Goal: Transaction & Acquisition: Purchase product/service

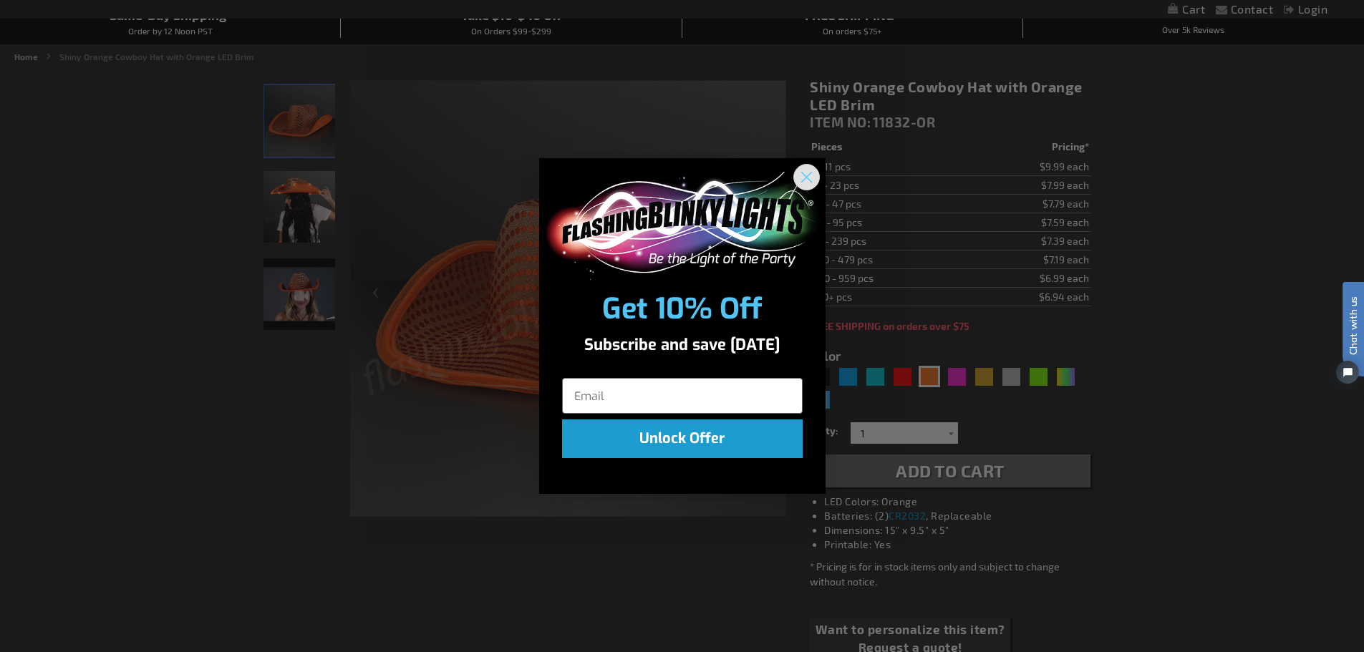
click at [812, 182] on circle "Close dialog" at bounding box center [806, 177] width 24 height 24
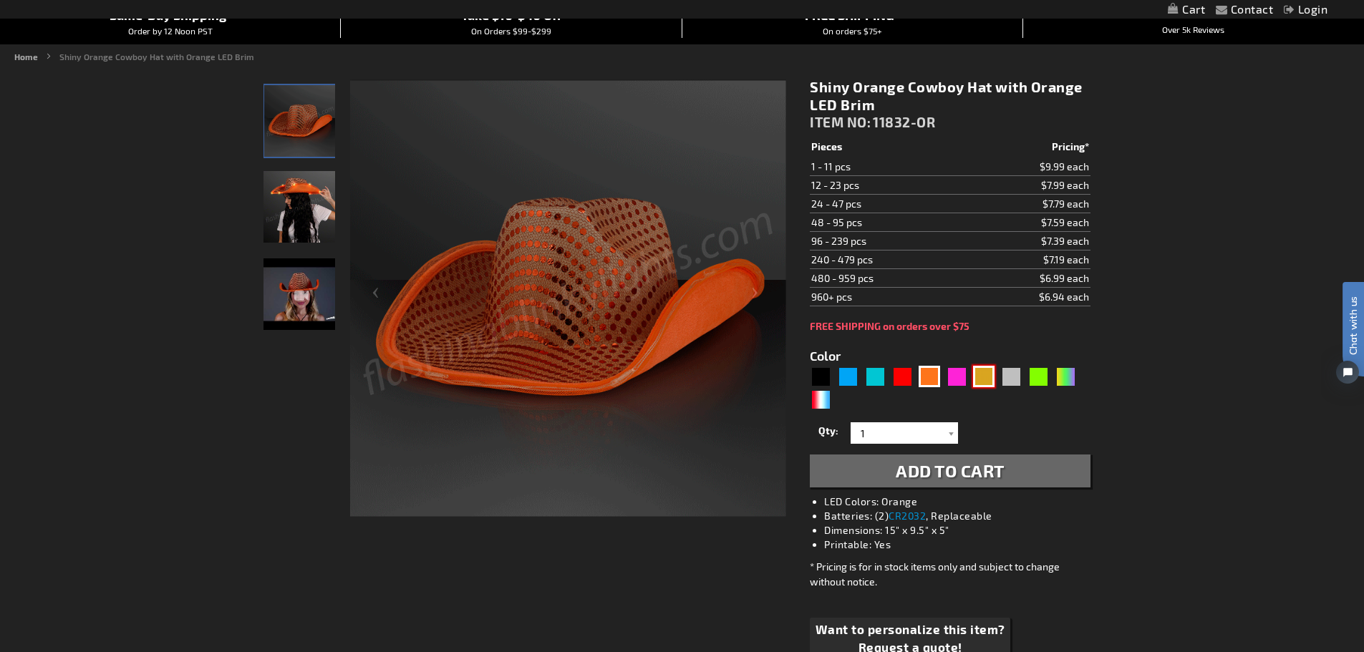
click at [985, 371] on div "Gold" at bounding box center [983, 376] width 21 height 21
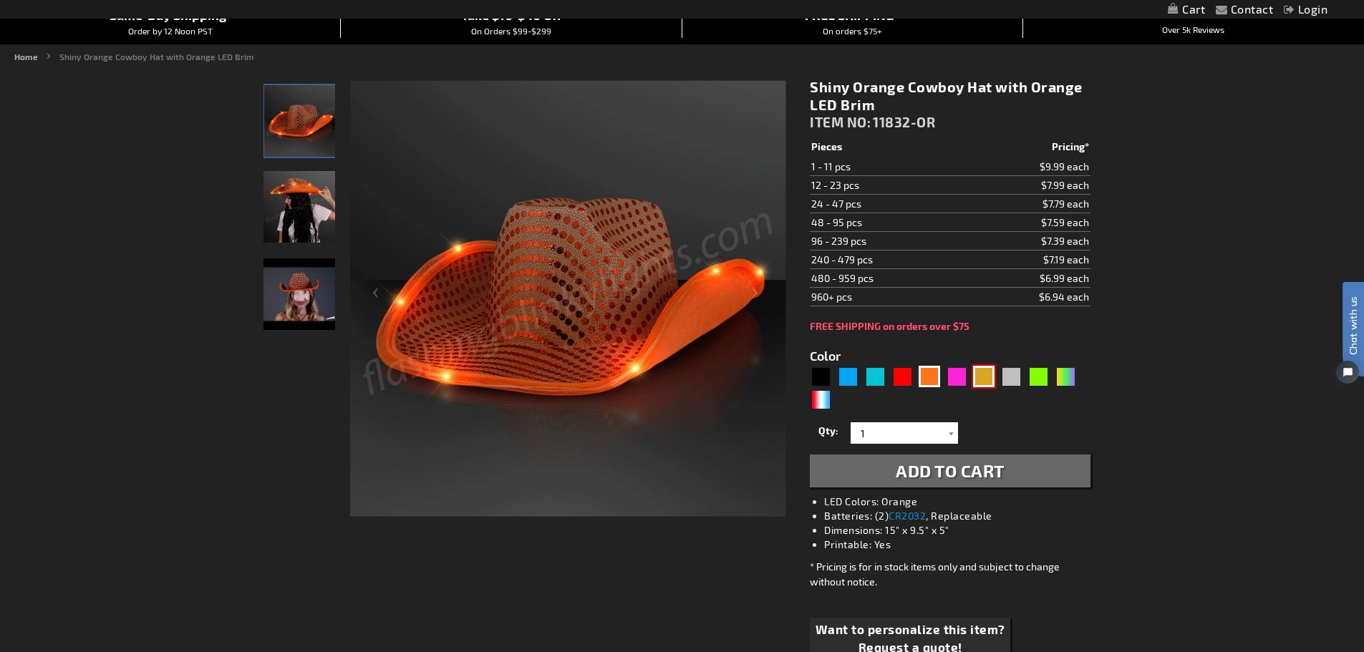
type input "5633"
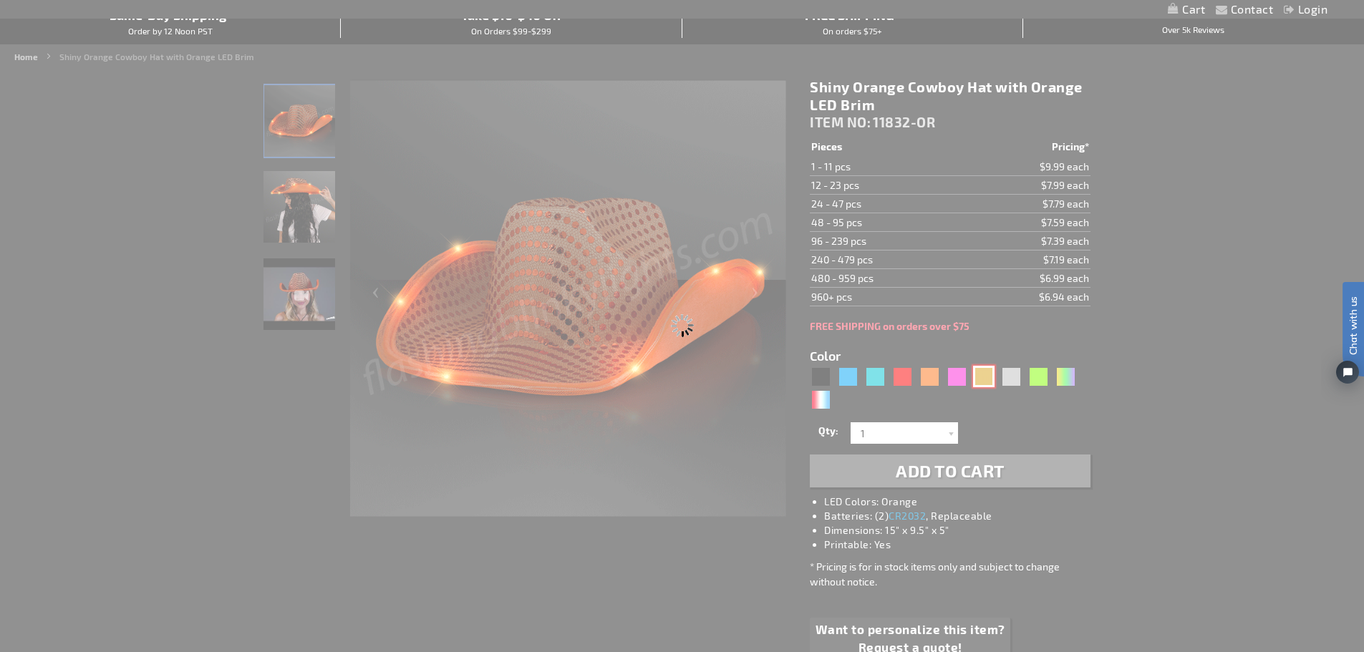
type input "11832-GD"
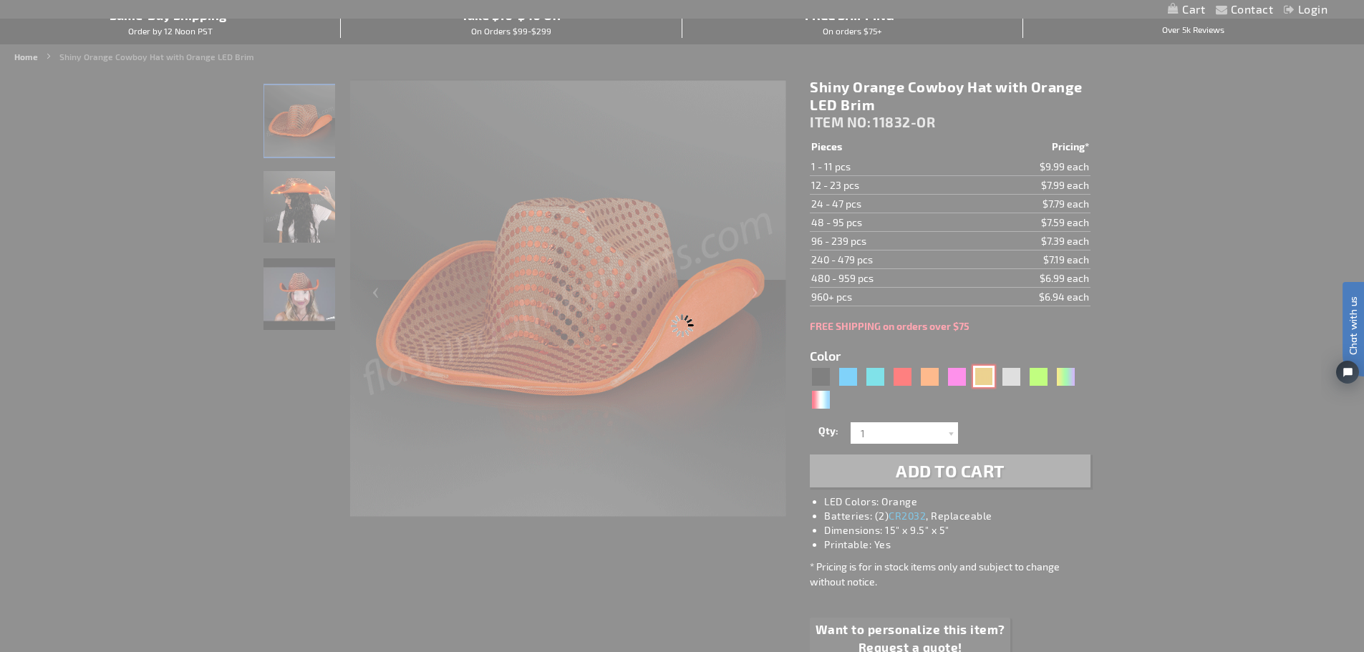
type input "Customize - Shiny Yellow-Gold Cowboy Hat with Light Brim - ITEM NO: 11832-GD"
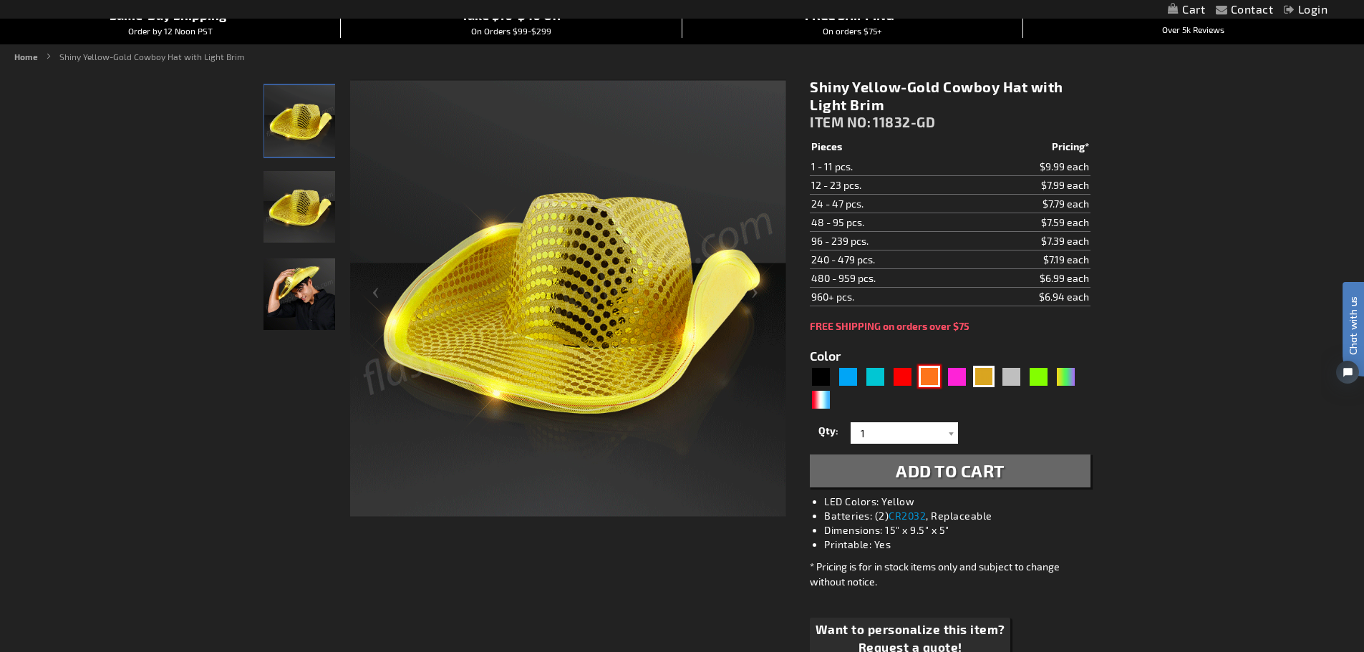
click at [923, 375] on div "Orange" at bounding box center [928, 376] width 21 height 21
type input "5637"
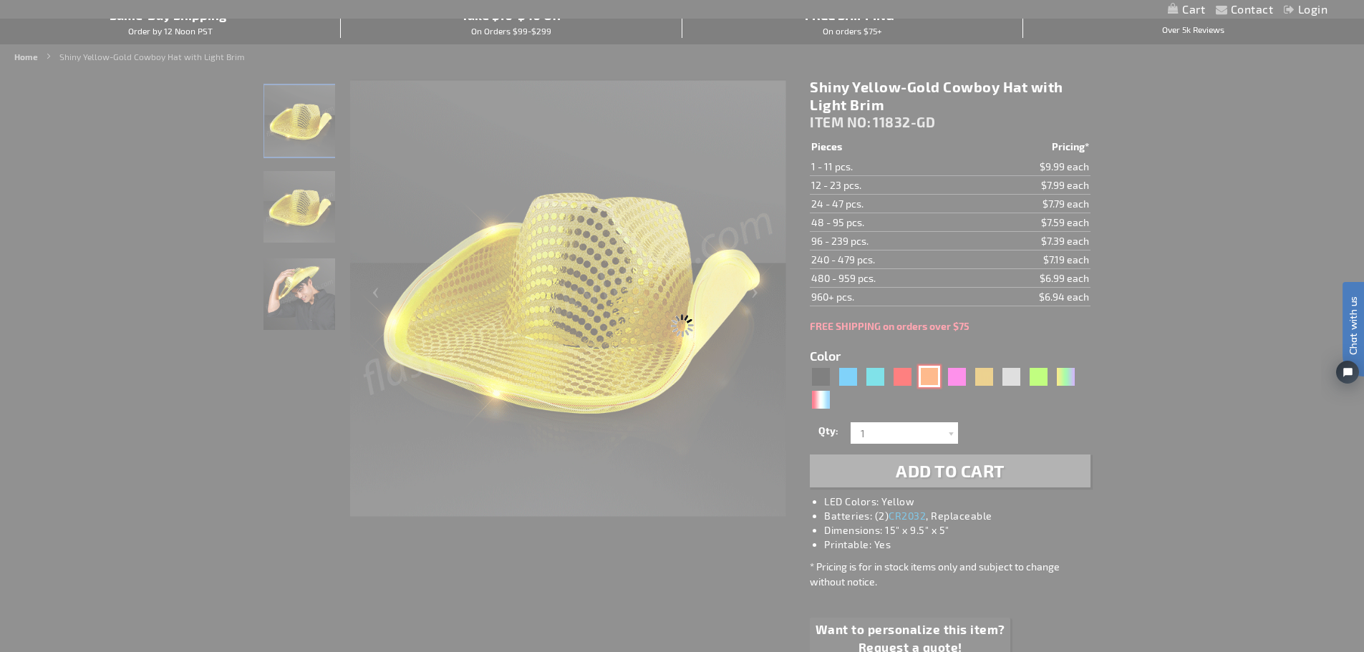
type input "11832-OR"
type input "Customize - Shiny Orange Cowboy Hat with Orange LED Brim - ITEM NO: 11832-OR"
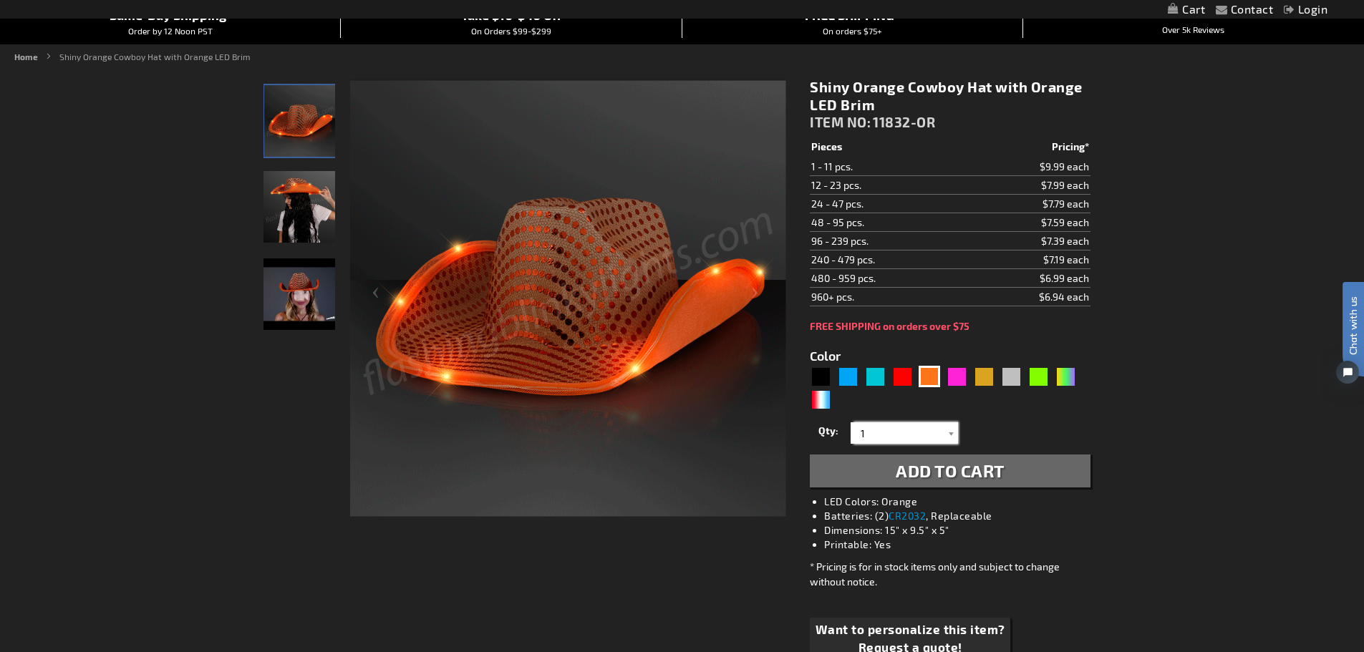
click at [938, 429] on input "1" at bounding box center [906, 432] width 104 height 21
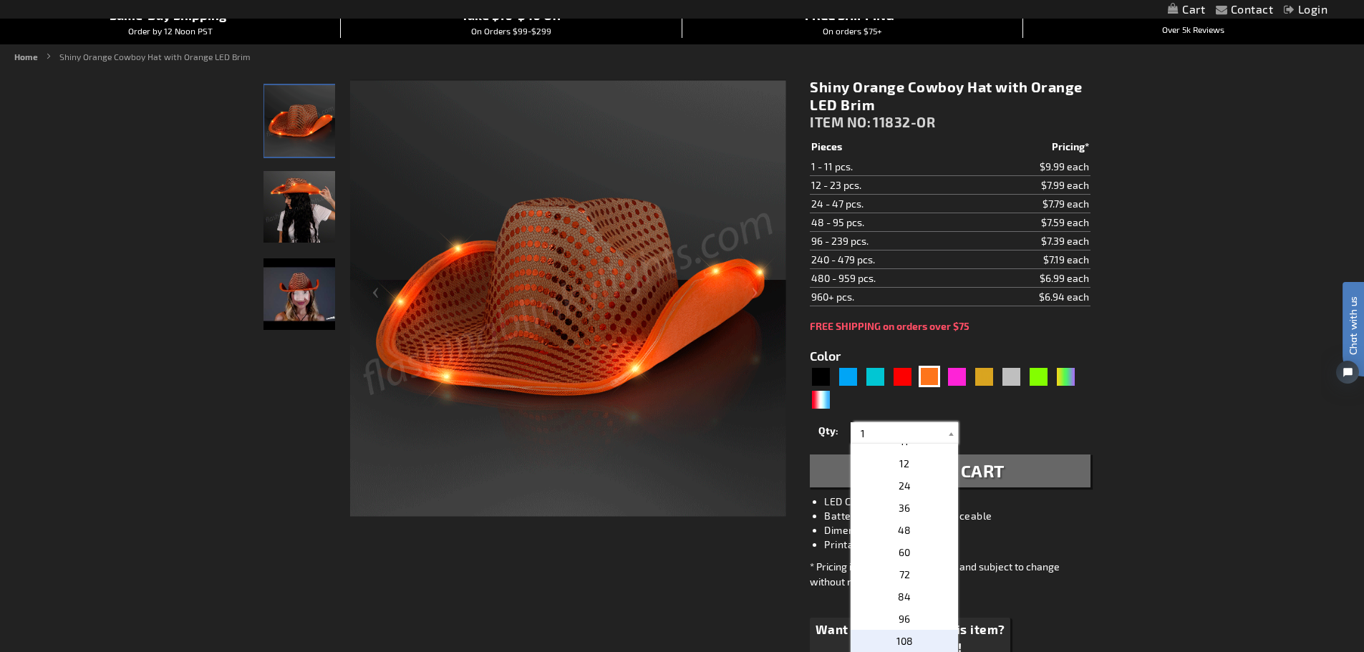
scroll to position [215, 0]
click at [907, 493] on p "12" at bounding box center [903, 484] width 107 height 22
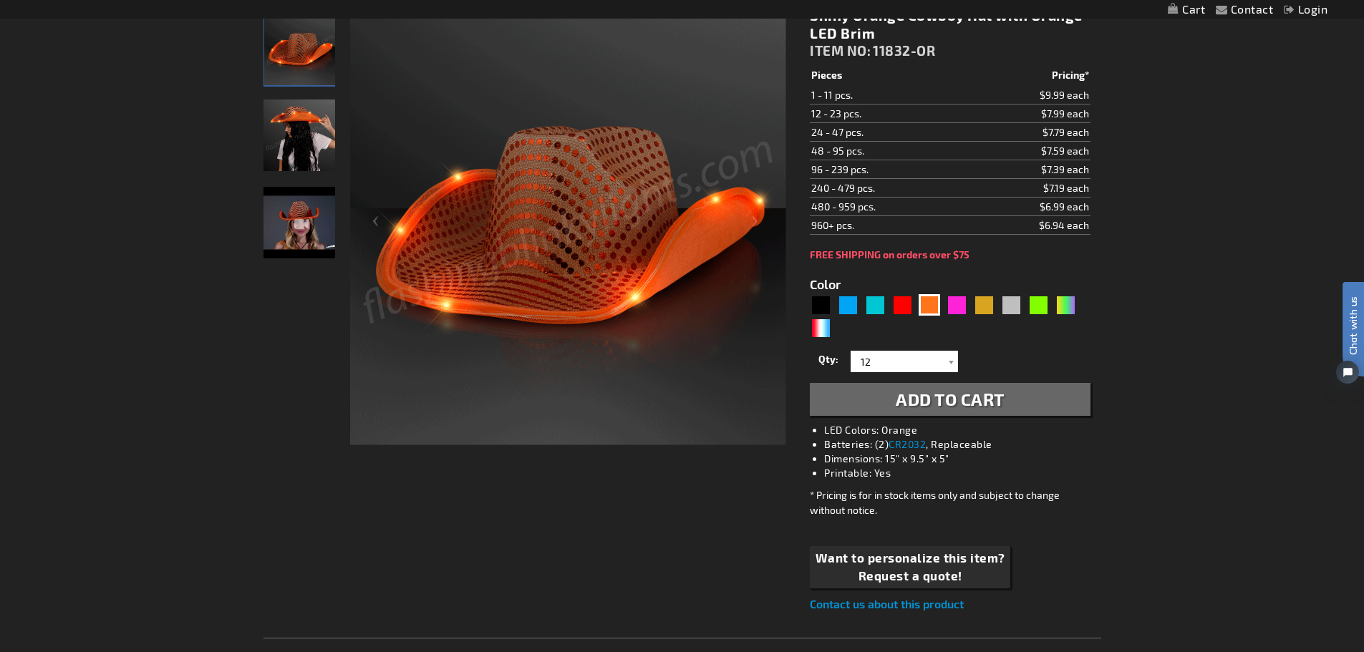
click at [943, 399] on span "Add to Cart" at bounding box center [949, 399] width 109 height 21
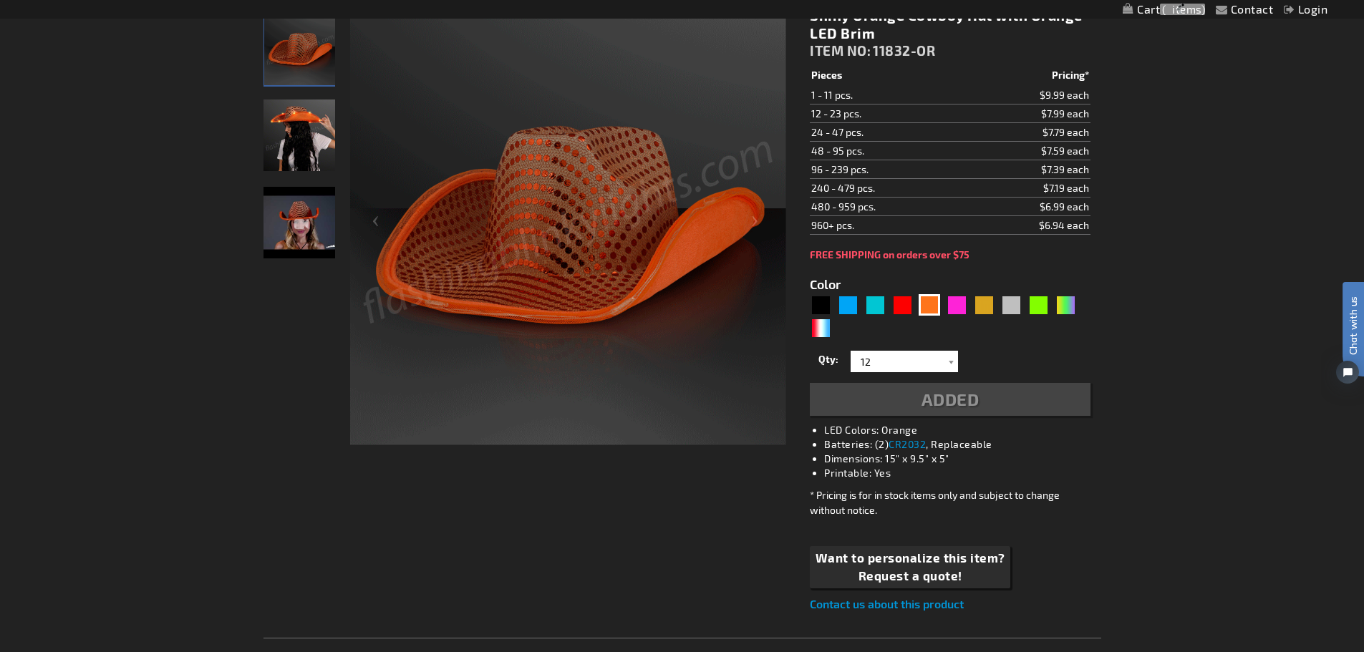
scroll to position [248, 0]
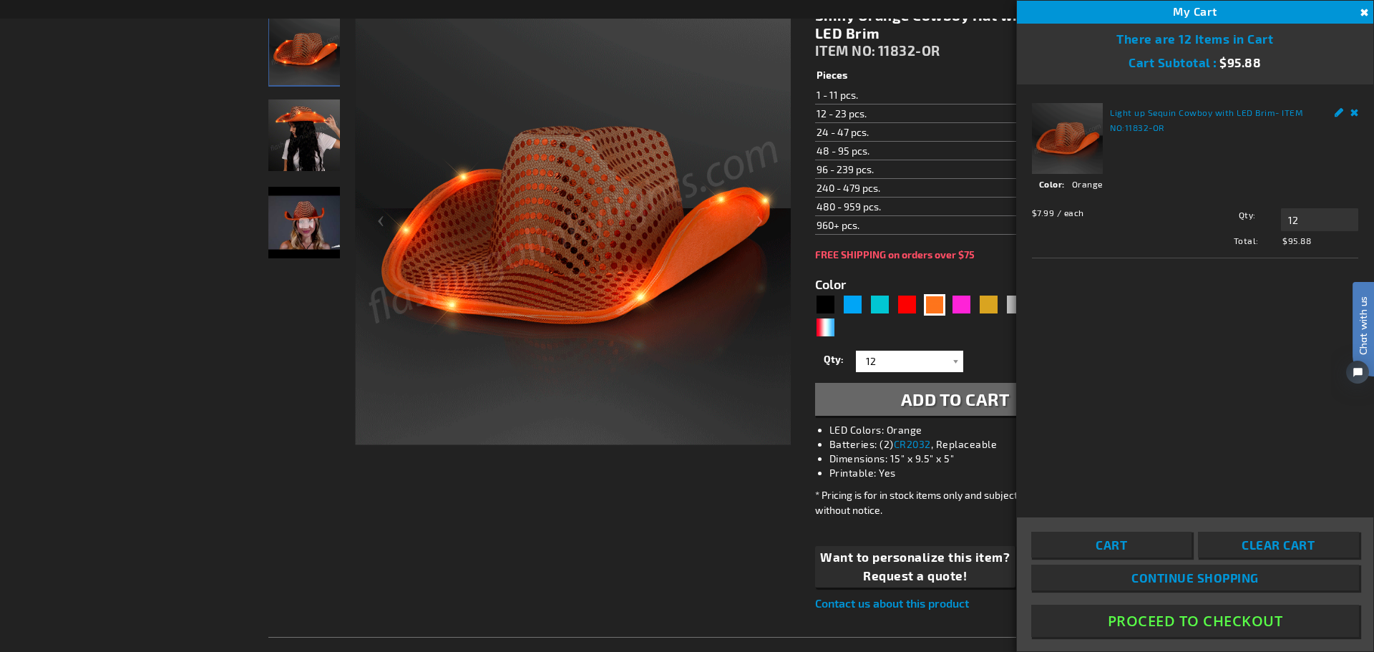
click at [978, 353] on div "Qty 1 2 3 4 5 6 7 8 9 10 11 12 24 36 48 60 72 84 96 108 120 132 144 156 168" at bounding box center [955, 361] width 280 height 29
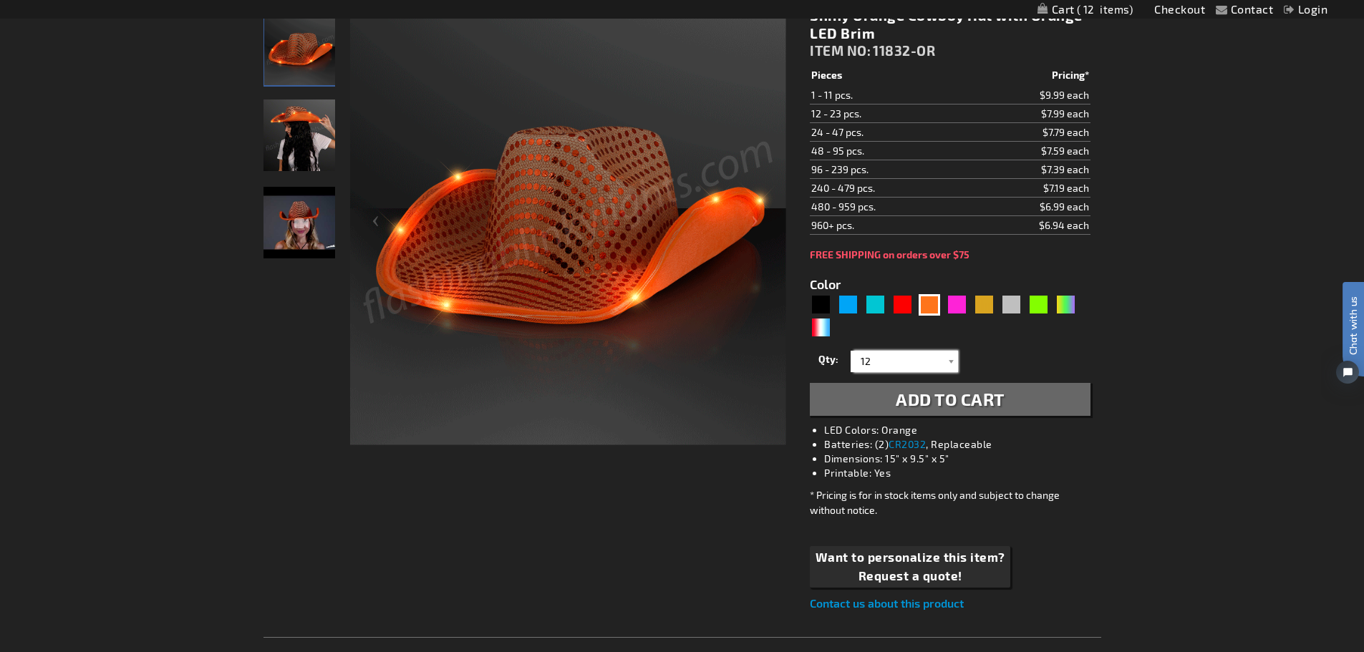
click at [938, 362] on input "12" at bounding box center [906, 361] width 104 height 21
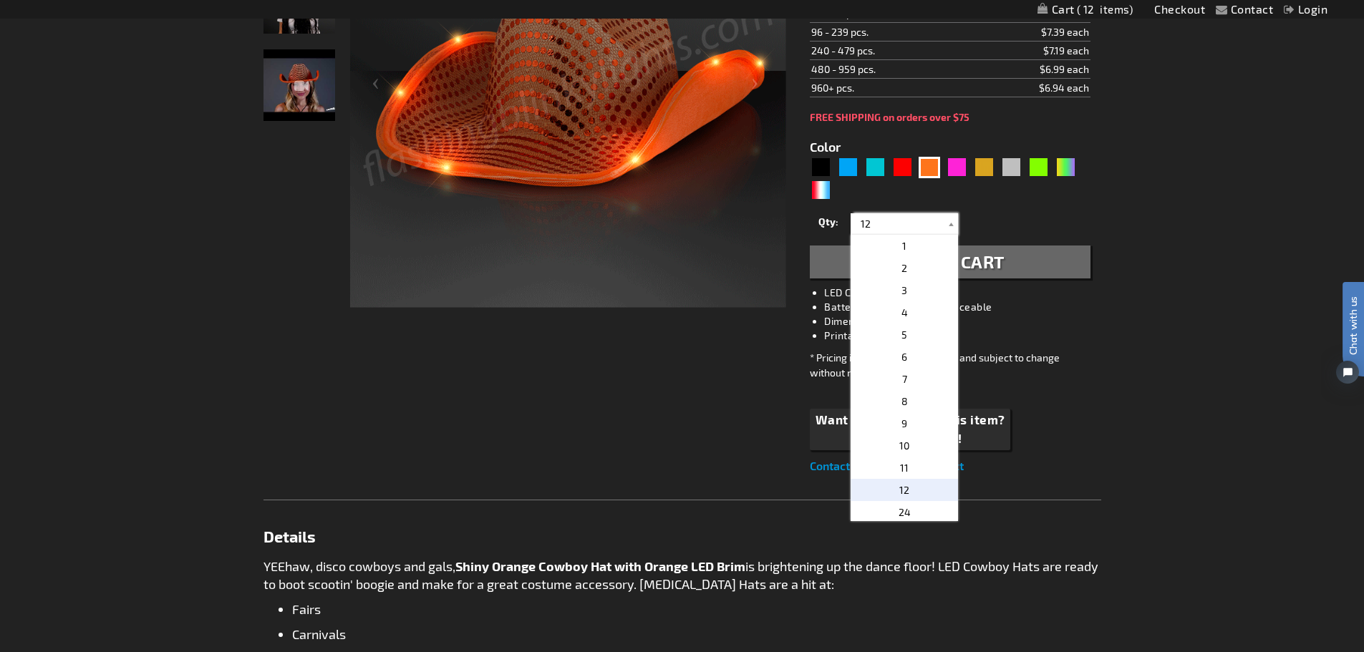
scroll to position [391, 0]
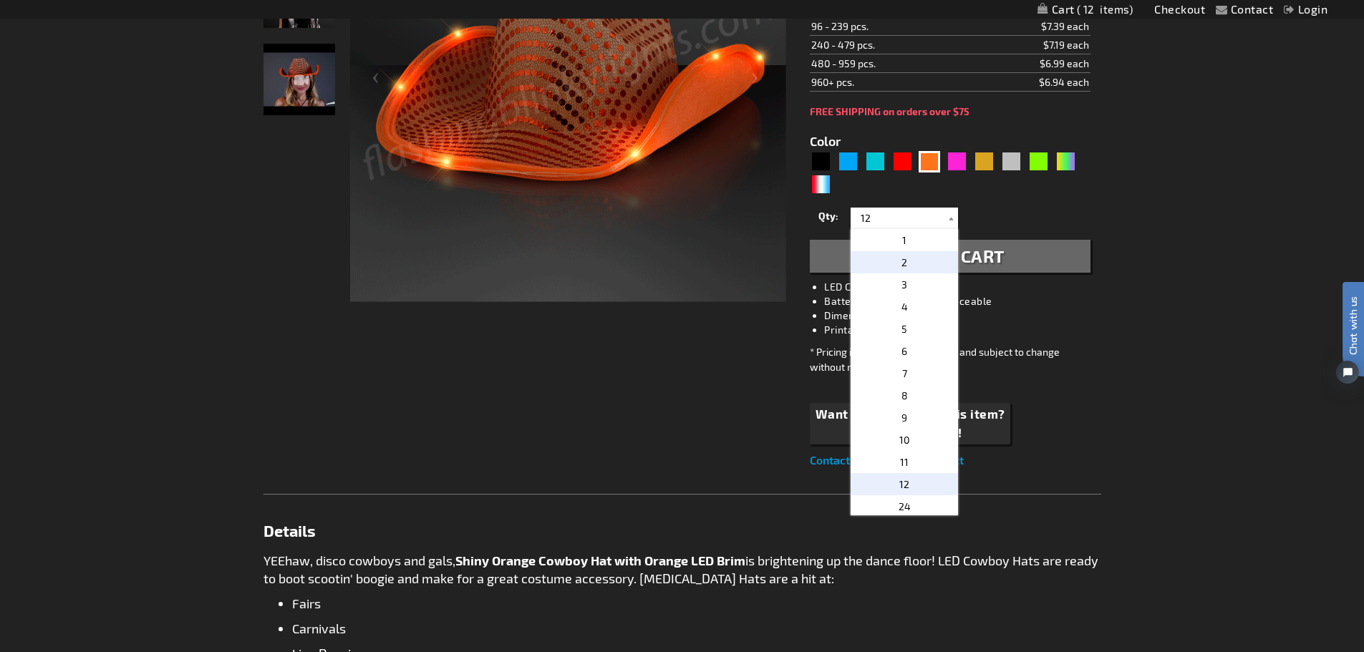
click at [909, 265] on p "2" at bounding box center [903, 262] width 107 height 22
type input "2"
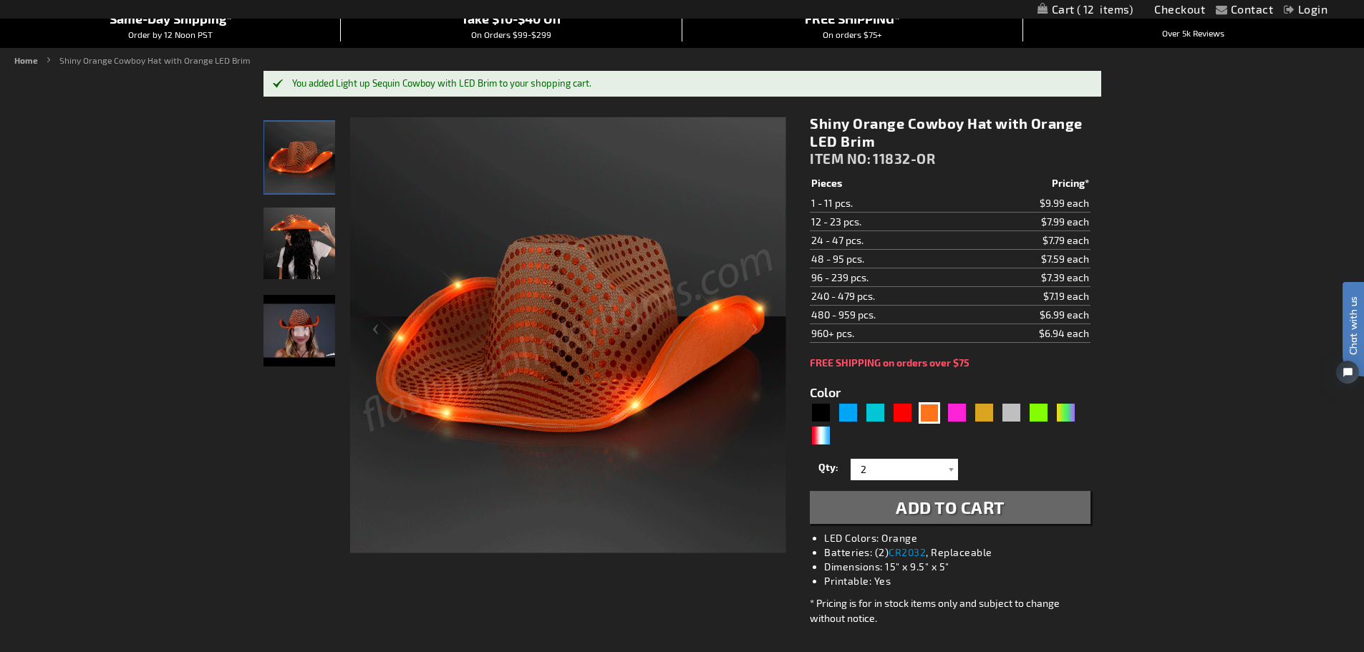
scroll to position [105, 0]
